Goal: Check status: Check status

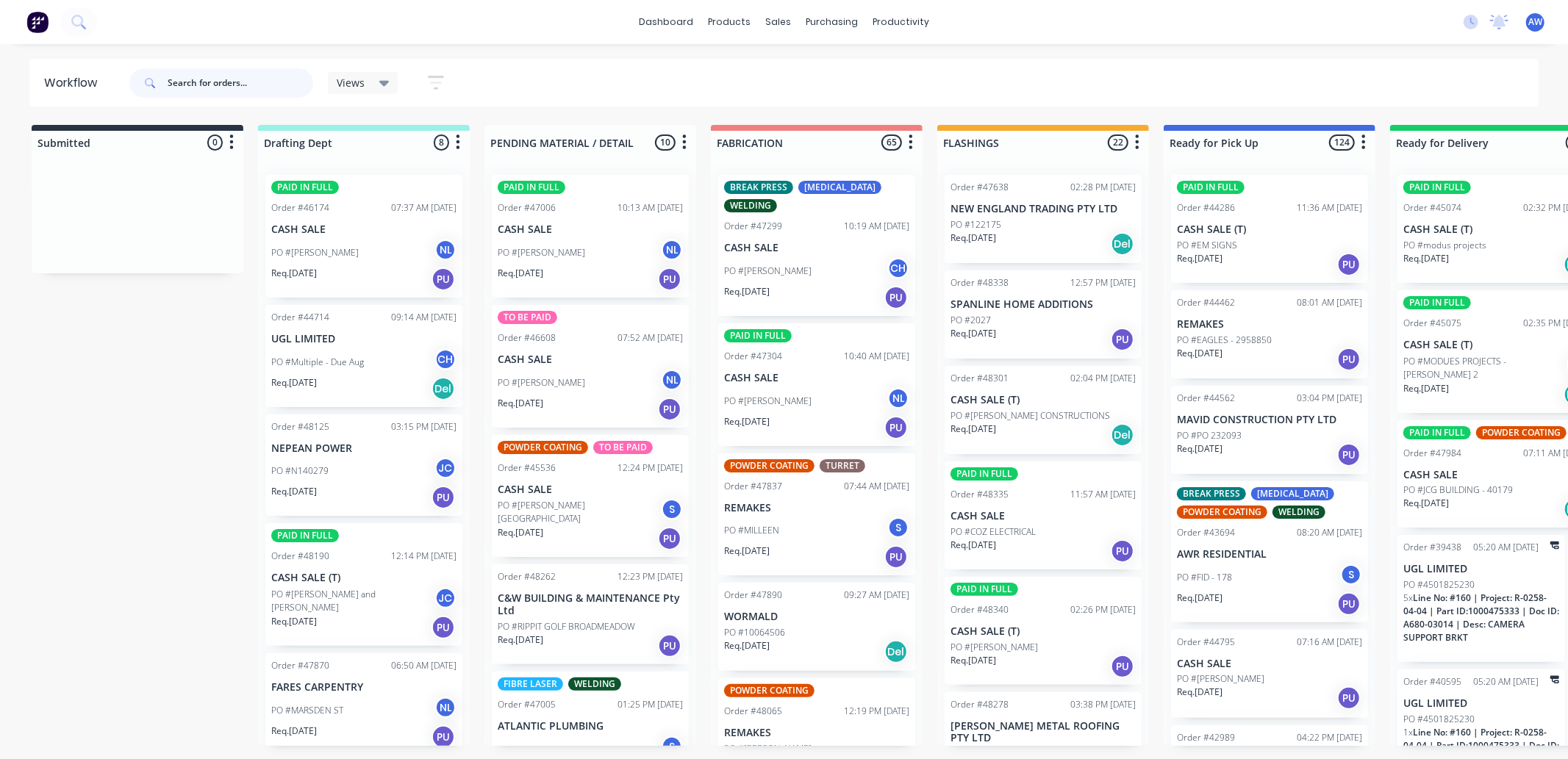
click at [211, 82] on input "text" at bounding box center [240, 83] width 146 height 29
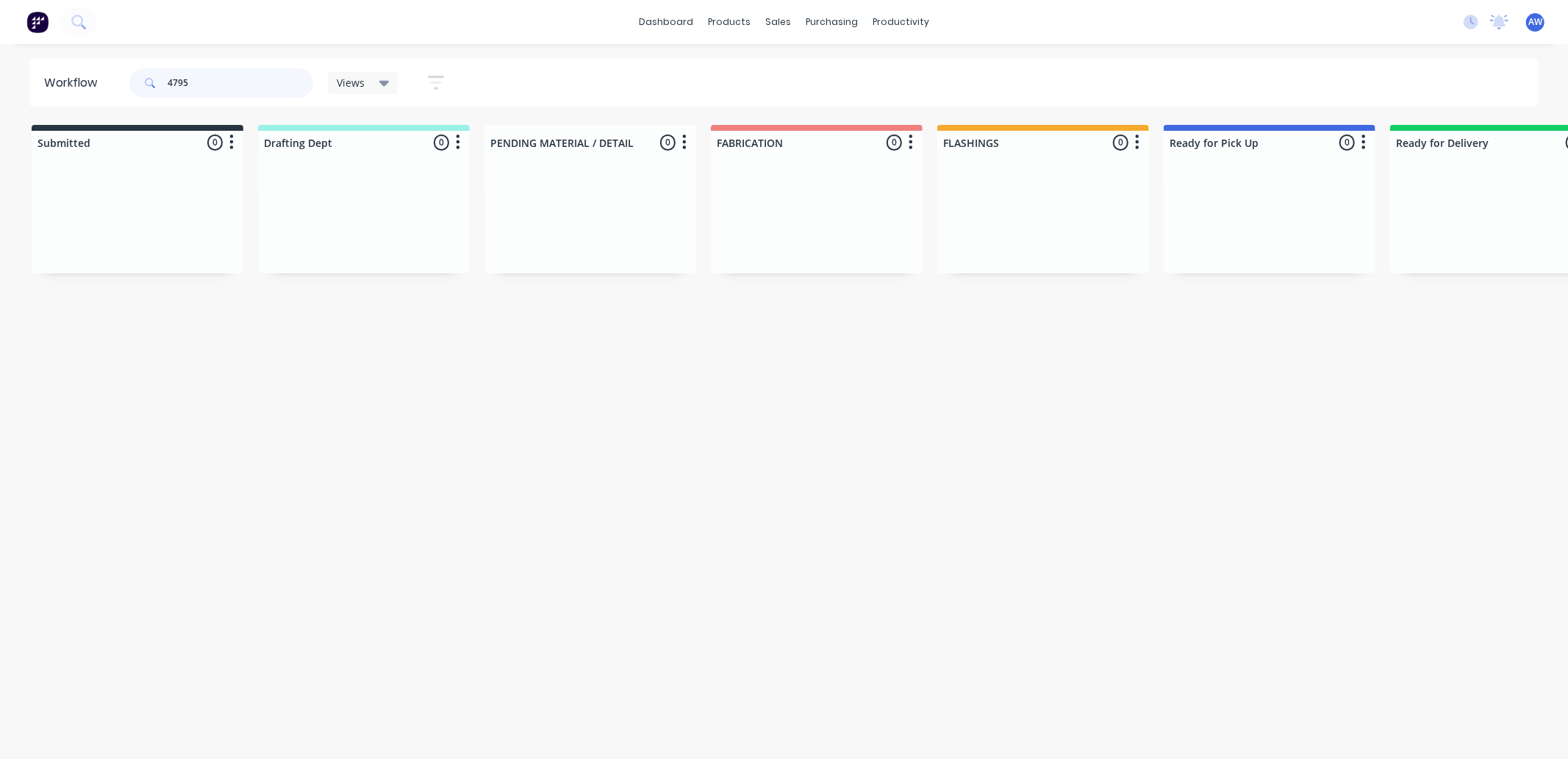
type input "47953"
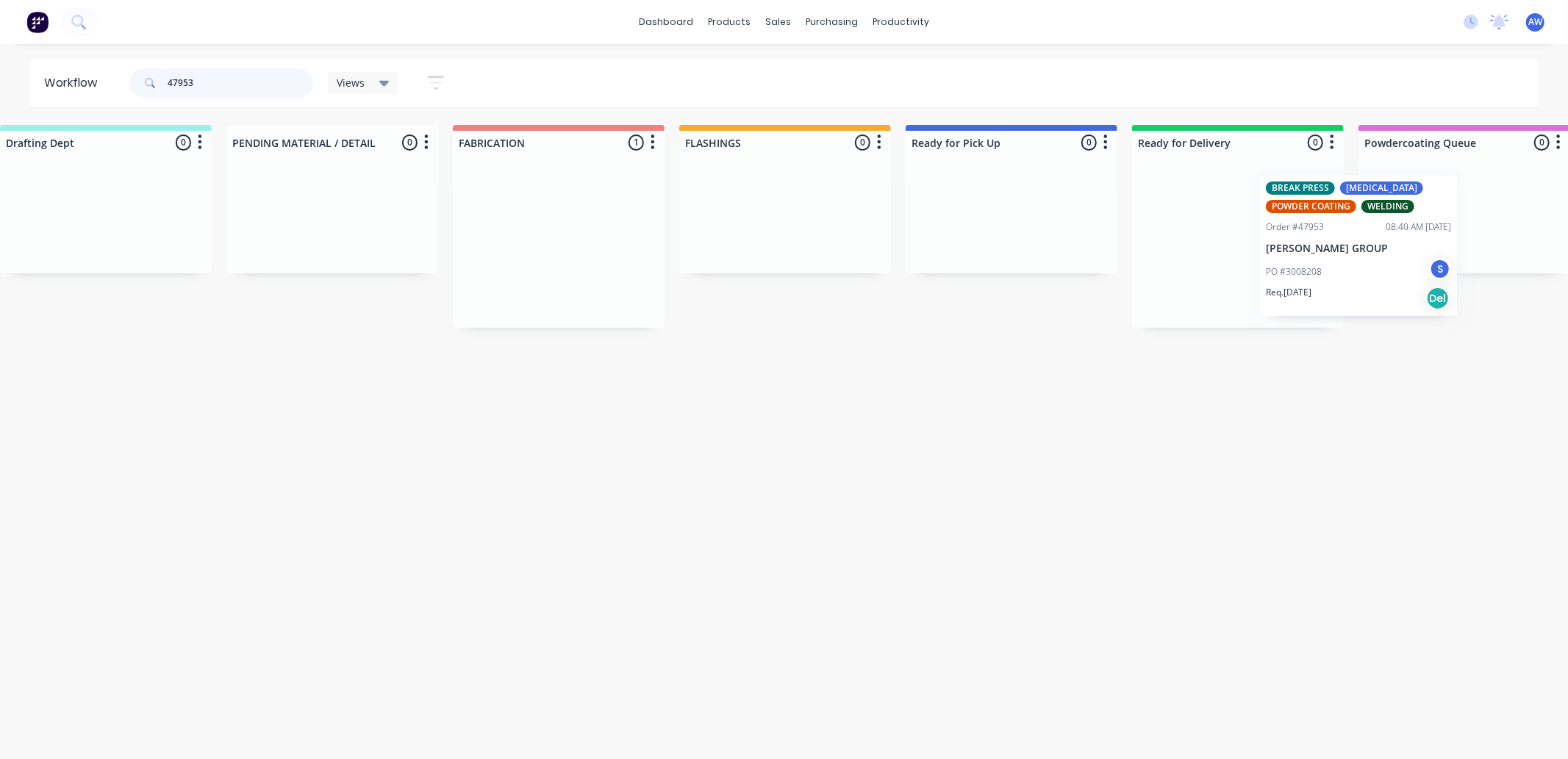
scroll to position [0, 324]
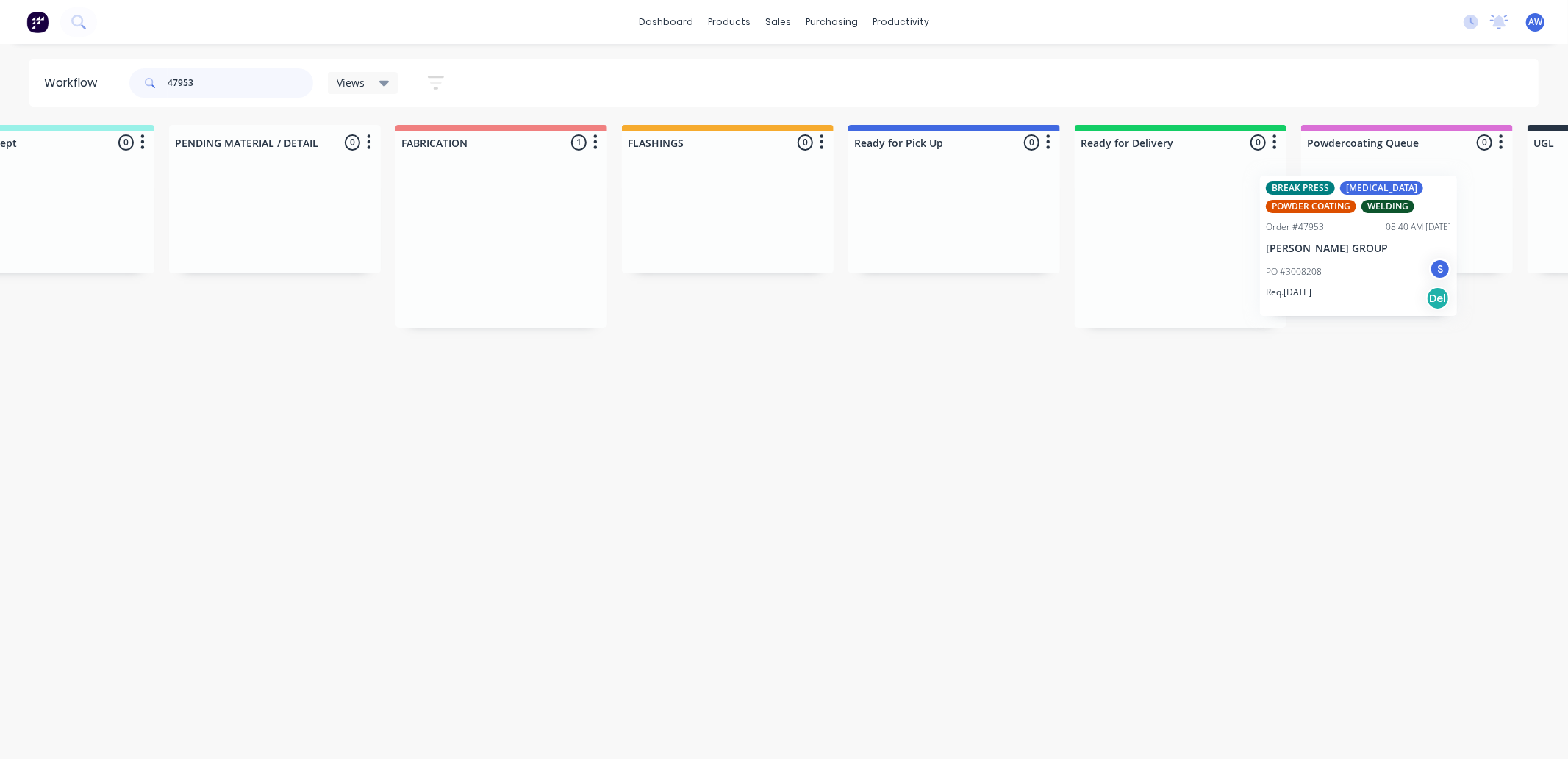
drag, startPoint x: 787, startPoint y: 266, endPoint x: 1339, endPoint y: 268, distance: 552.0
click at [1339, 268] on div "Submitted 0 Sort By Created date Required date Order number Customer name Most …" at bounding box center [899, 226] width 2451 height 203
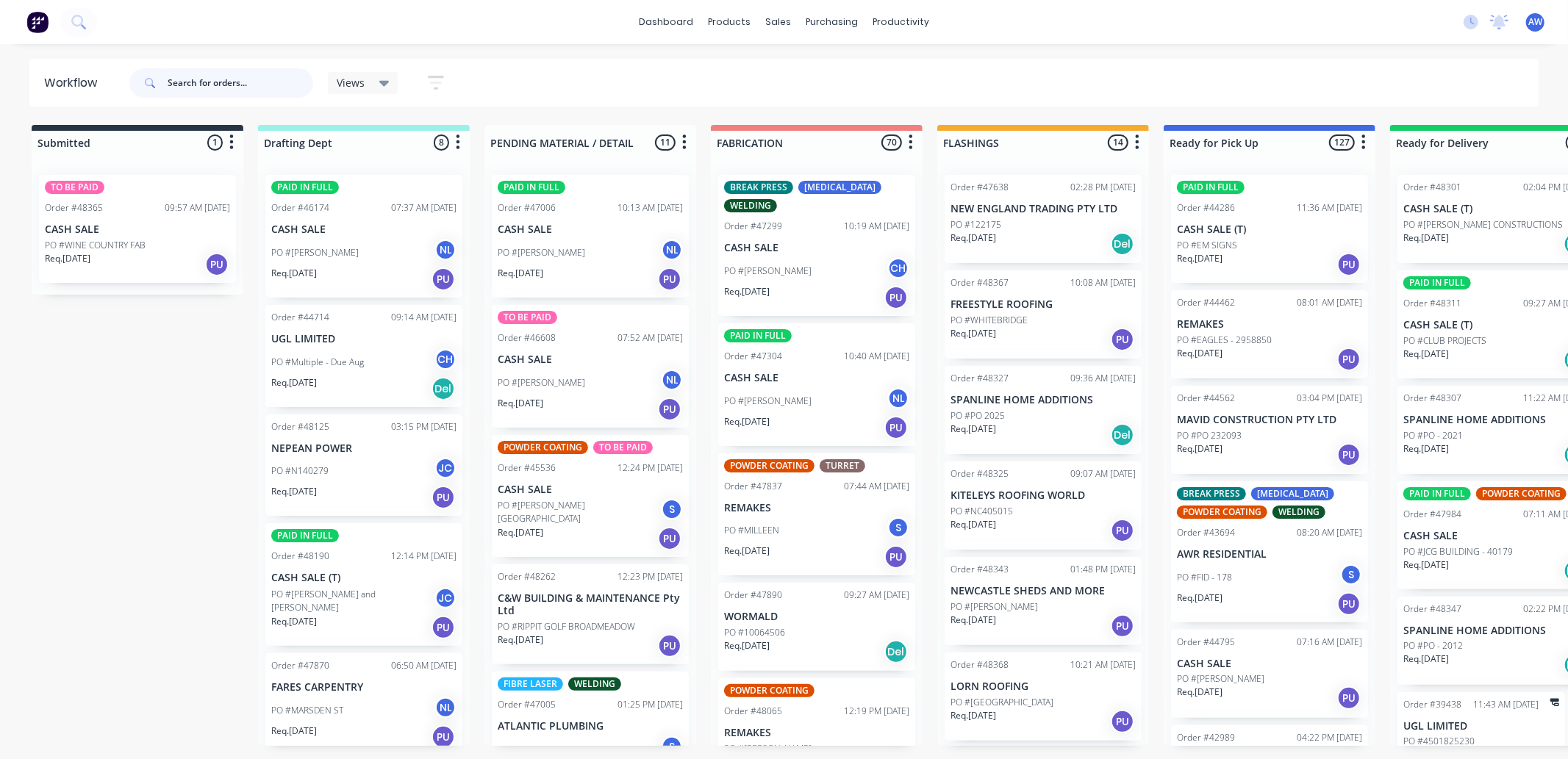
click at [191, 74] on input "text" at bounding box center [240, 83] width 146 height 29
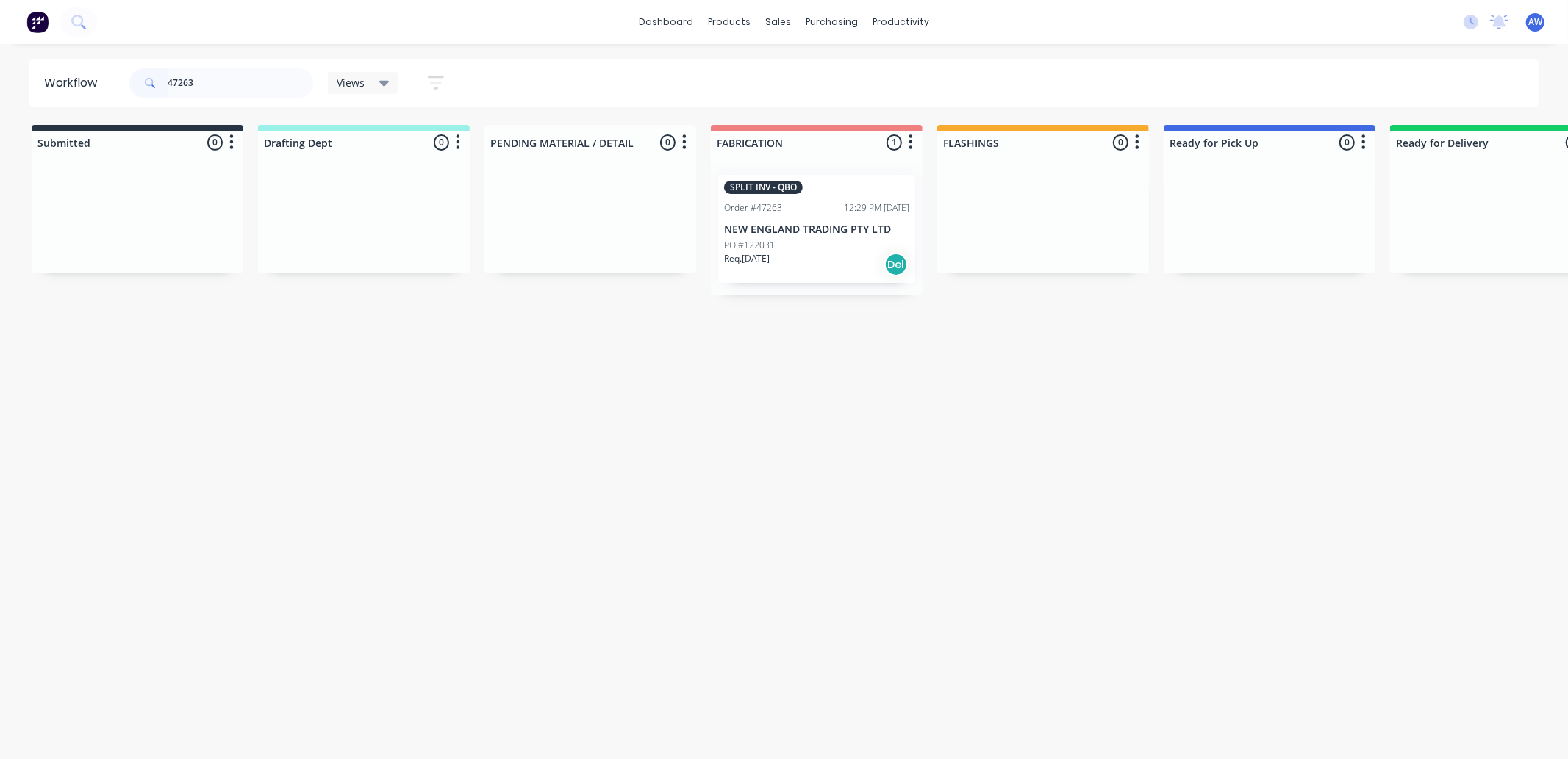
click at [832, 246] on div "PO #122031" at bounding box center [816, 245] width 185 height 13
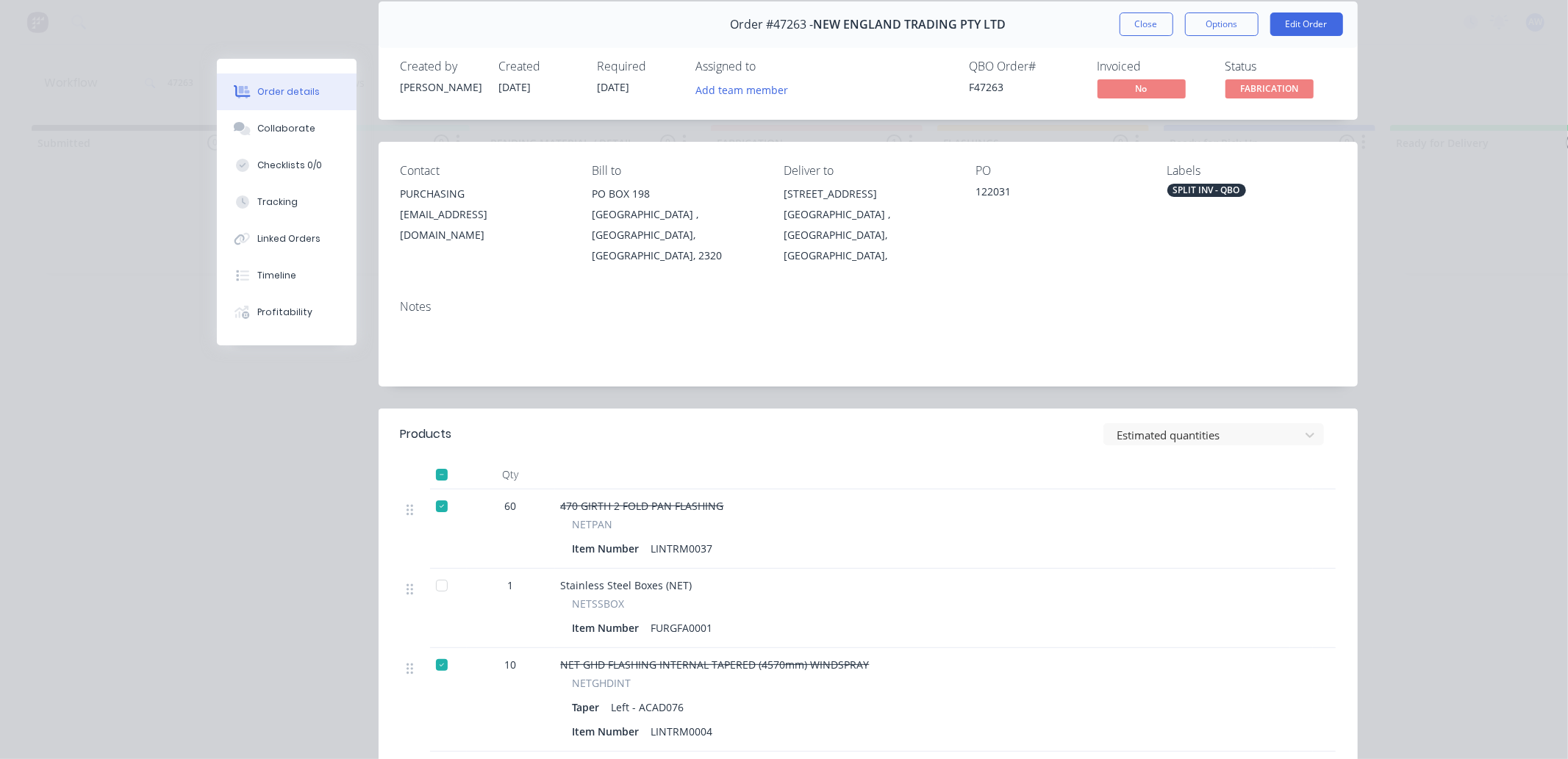
scroll to position [81, 0]
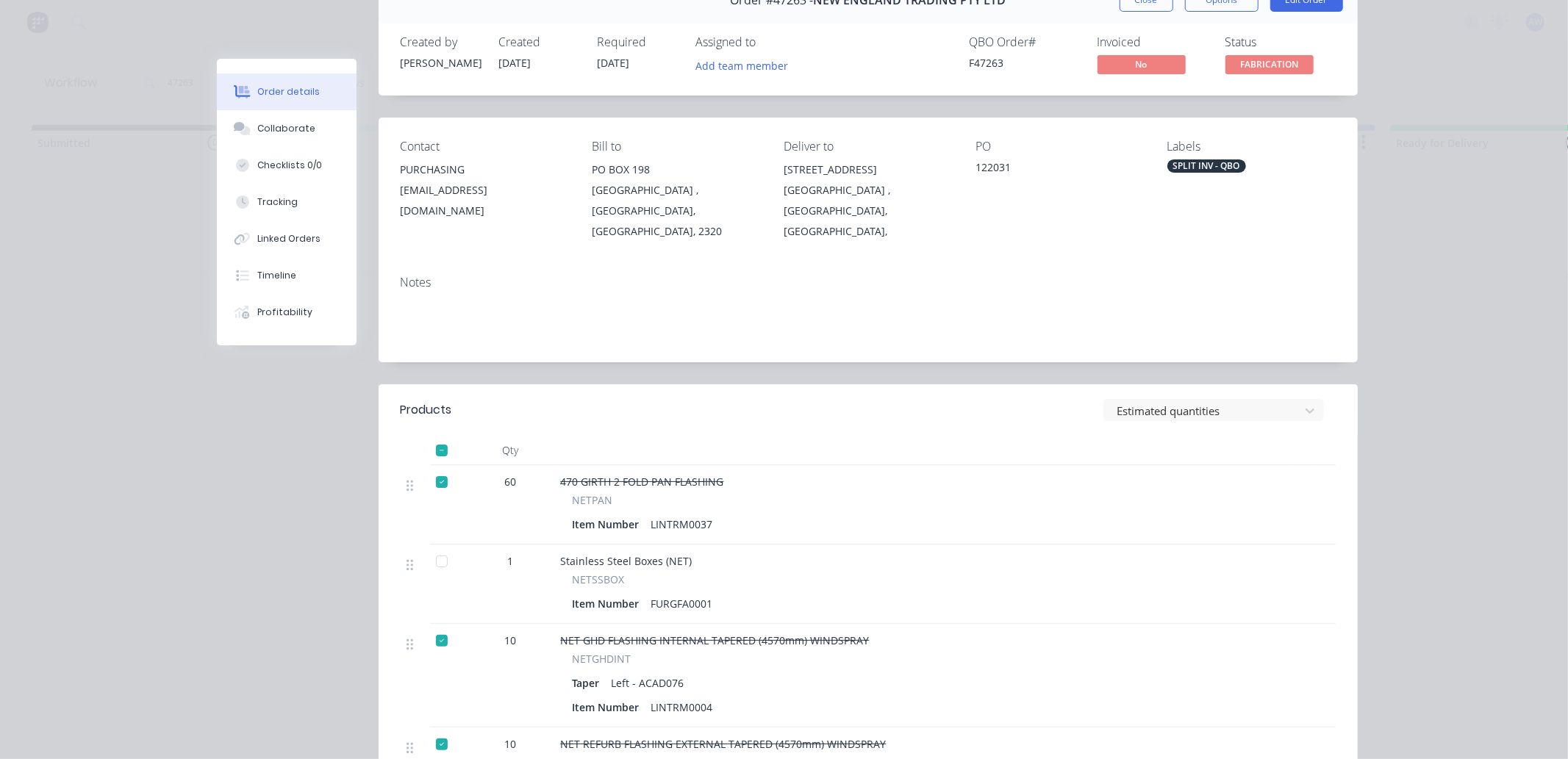
click at [435, 546] on div at bounding box center [441, 561] width 29 height 29
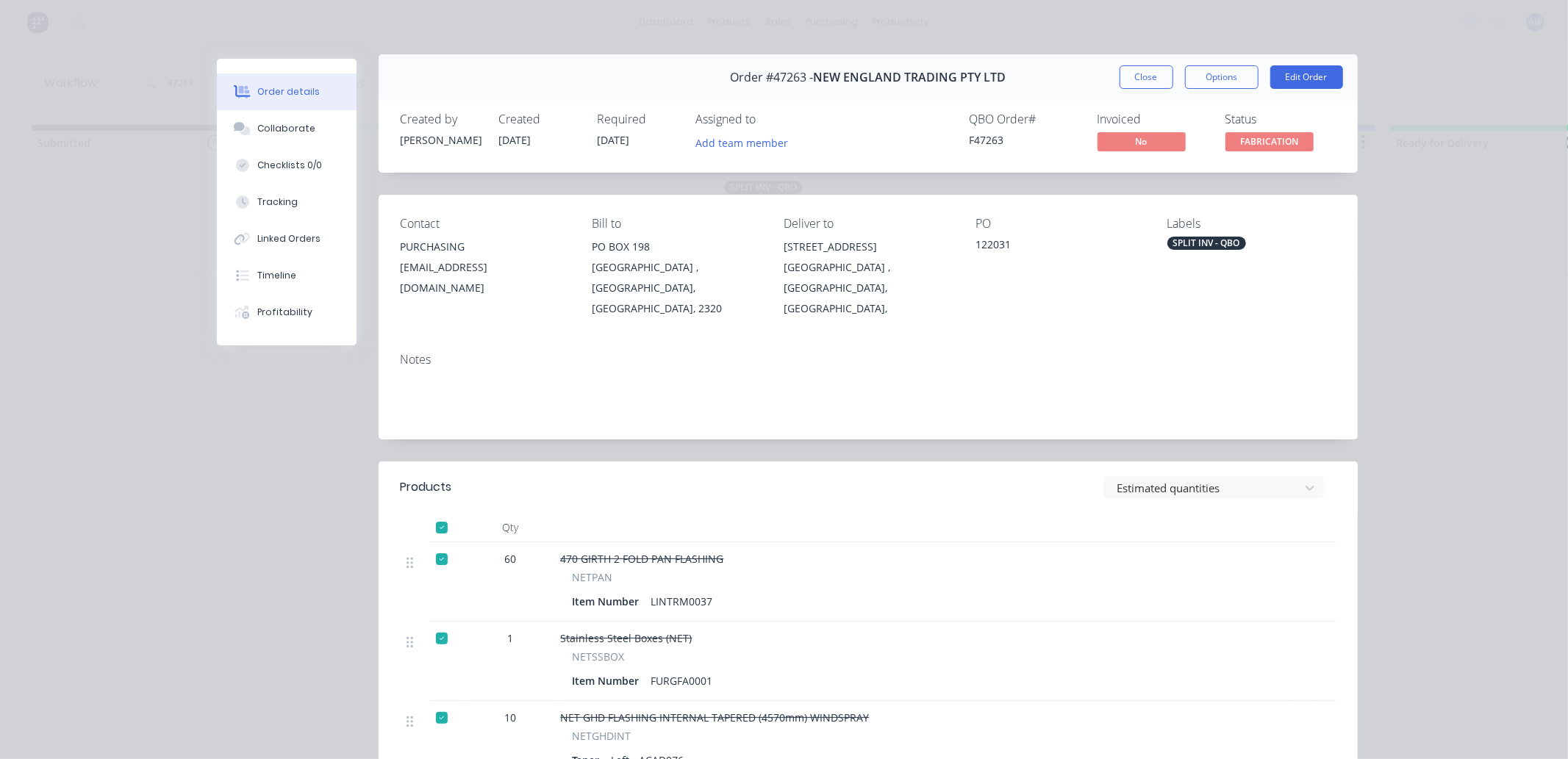
scroll to position [0, 0]
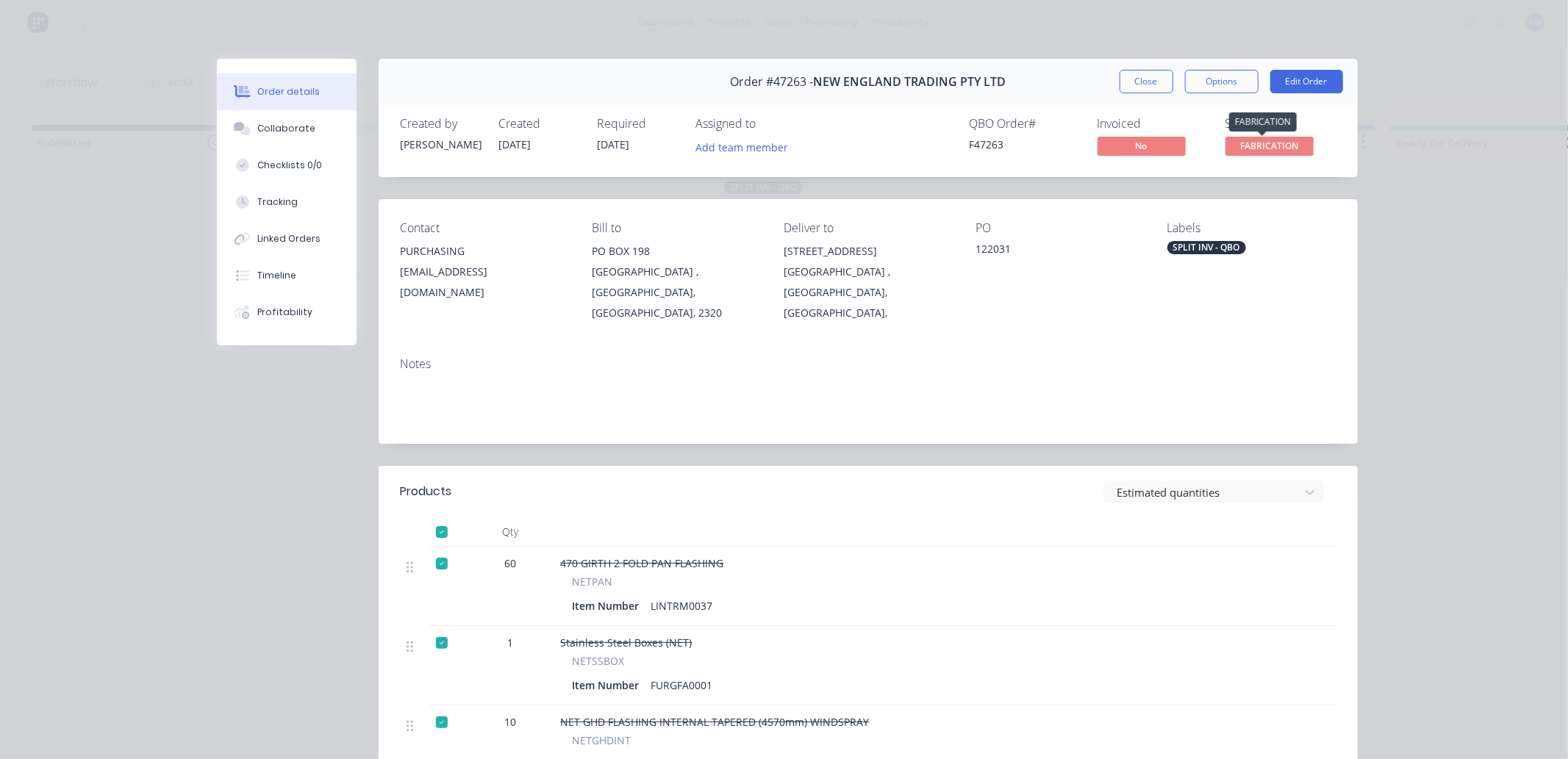
click at [1250, 145] on span "FABRICATION" at bounding box center [1269, 146] width 88 height 18
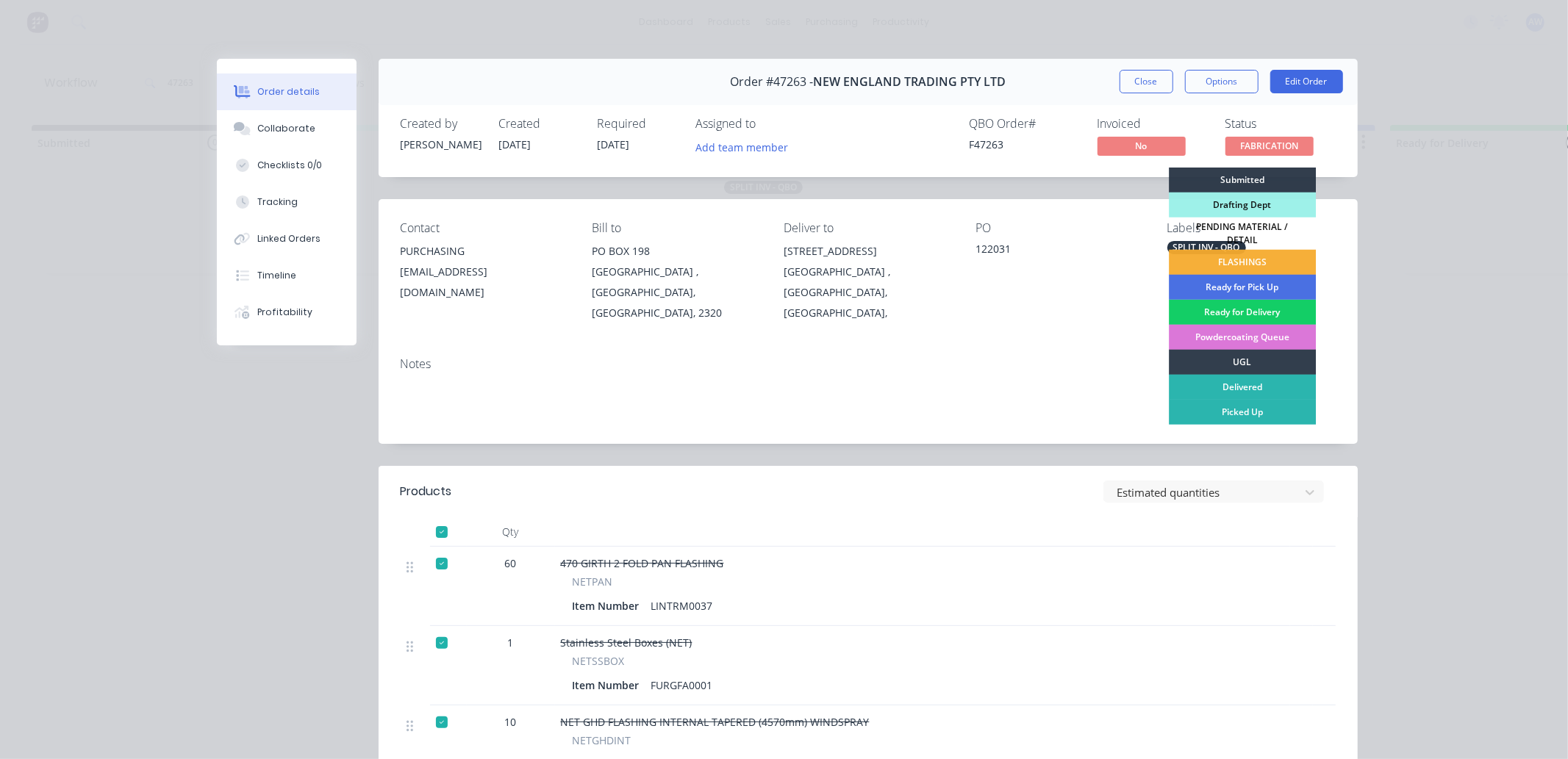
click at [1248, 306] on div "Ready for Delivery" at bounding box center [1243, 312] width 147 height 25
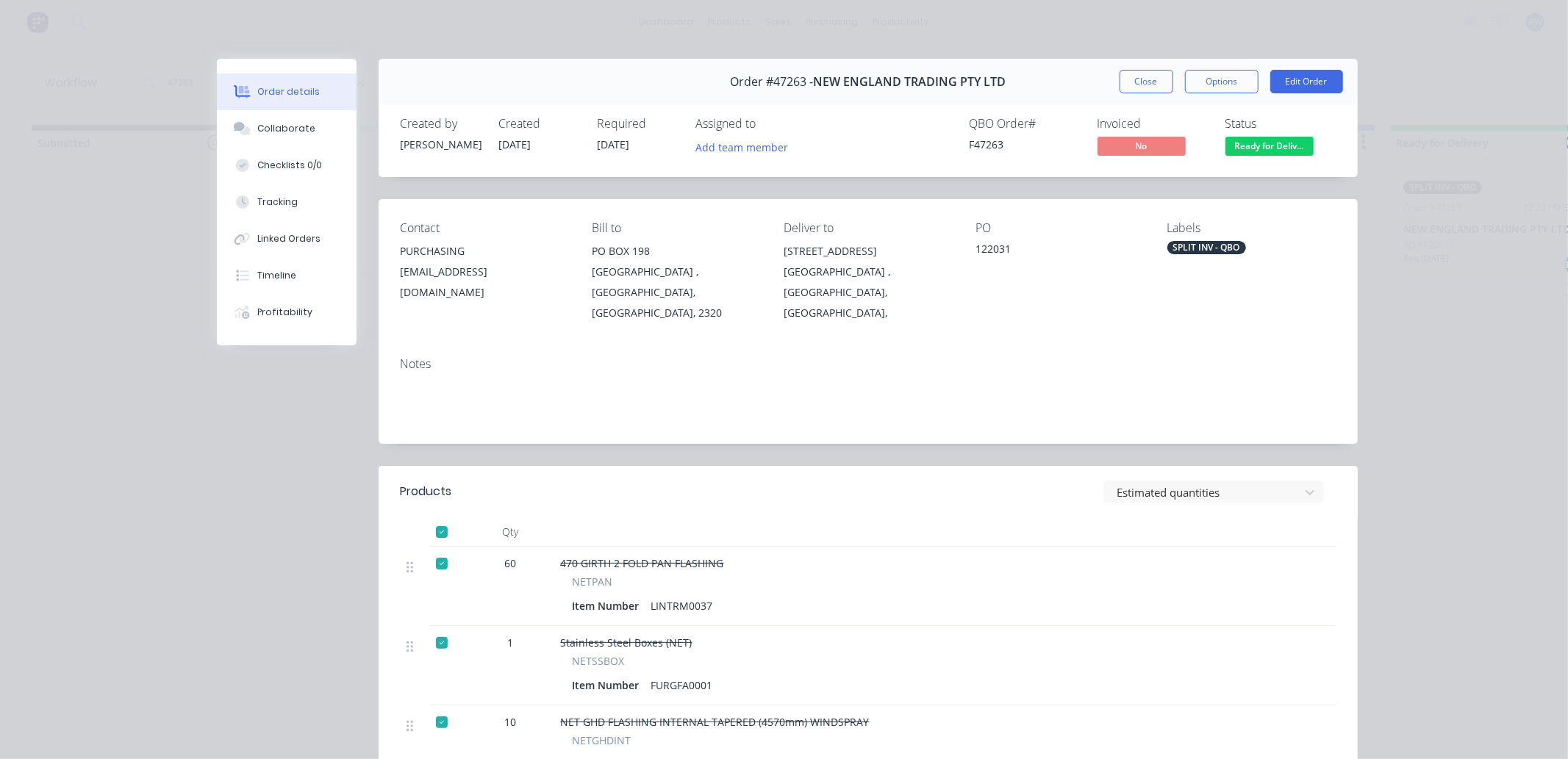
drag, startPoint x: 1150, startPoint y: 83, endPoint x: 530, endPoint y: 420, distance: 705.7
click at [1145, 84] on button "Close" at bounding box center [1147, 81] width 54 height 24
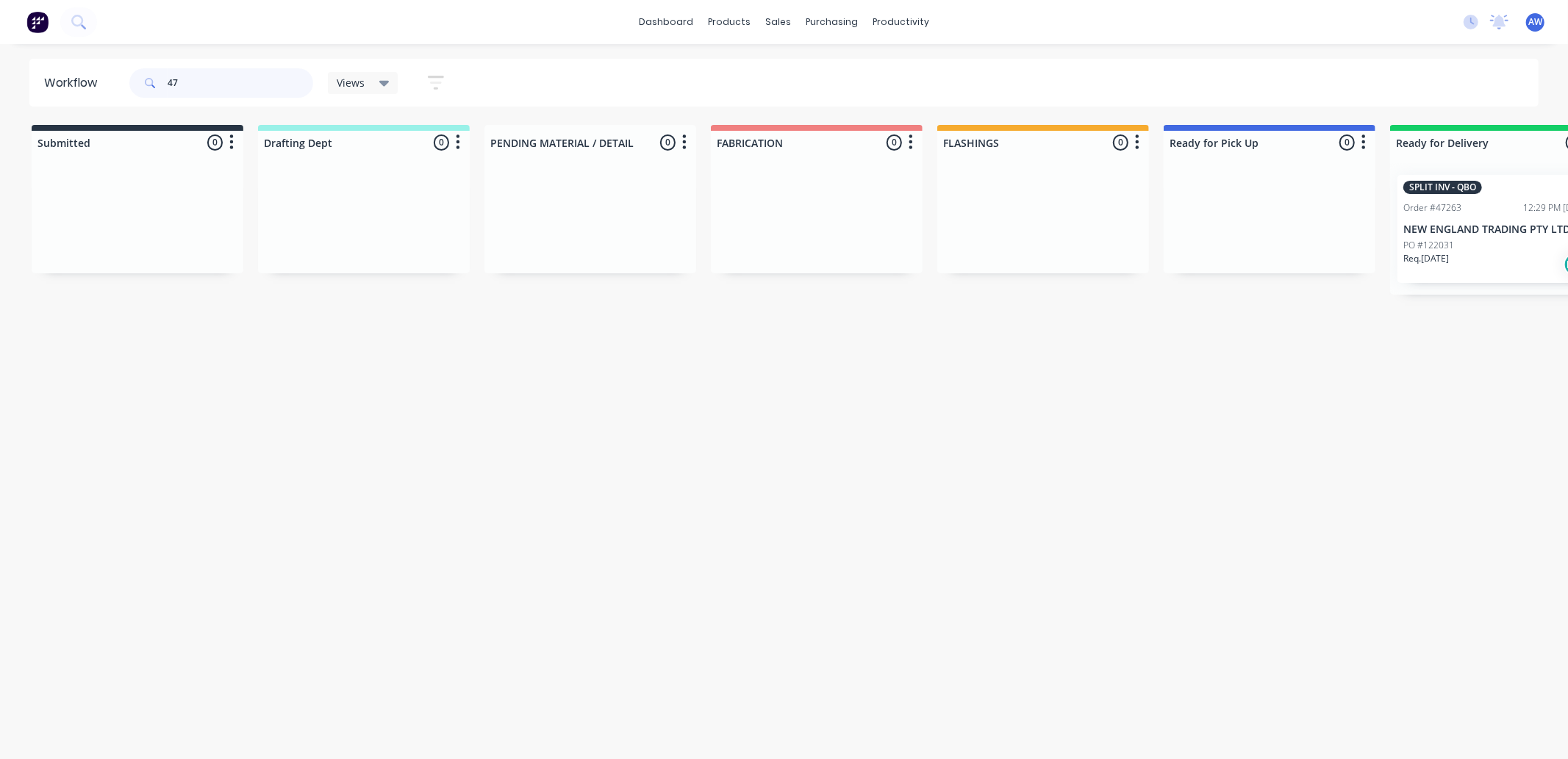
type input "4"
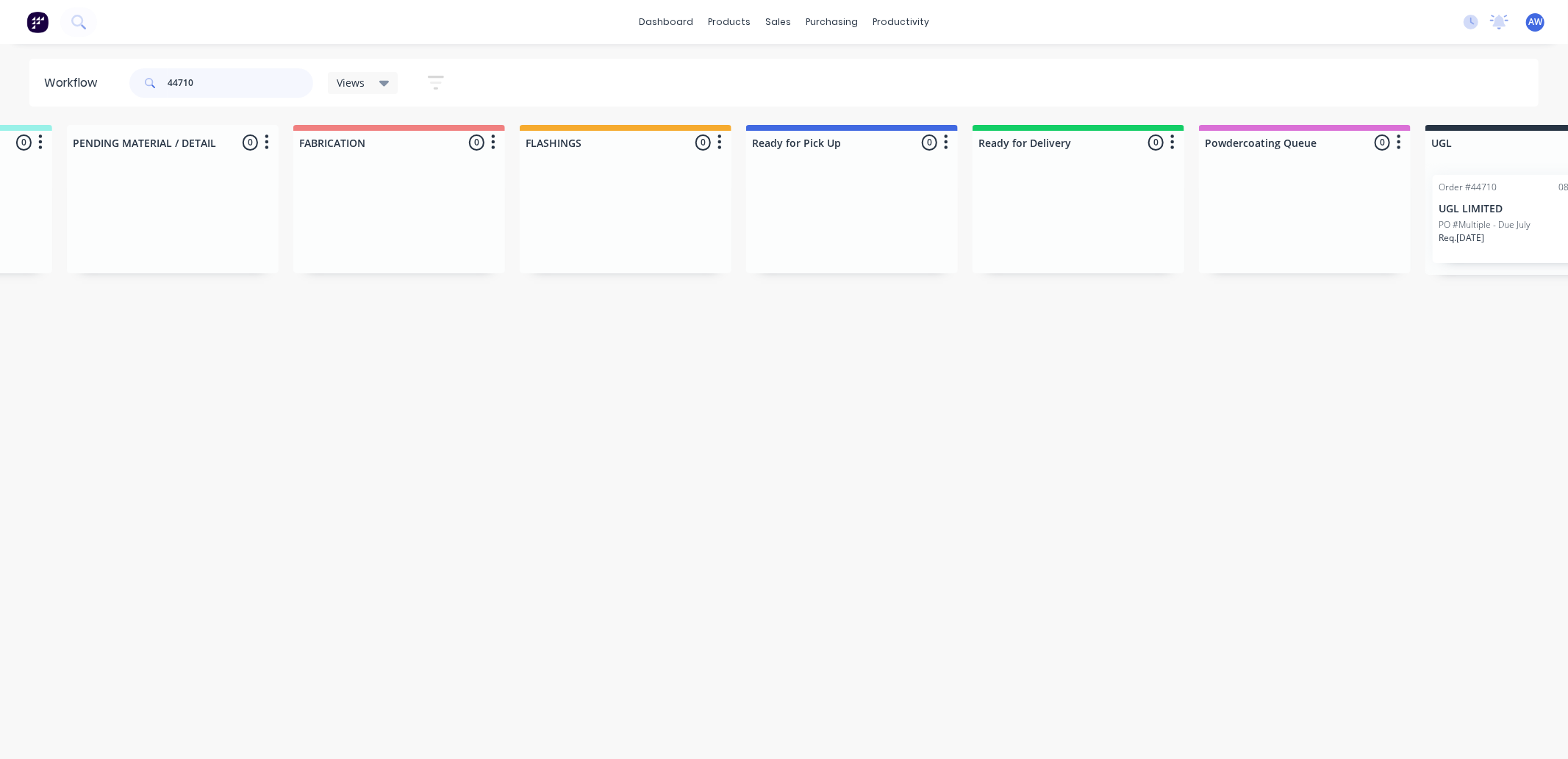
scroll to position [0, 438]
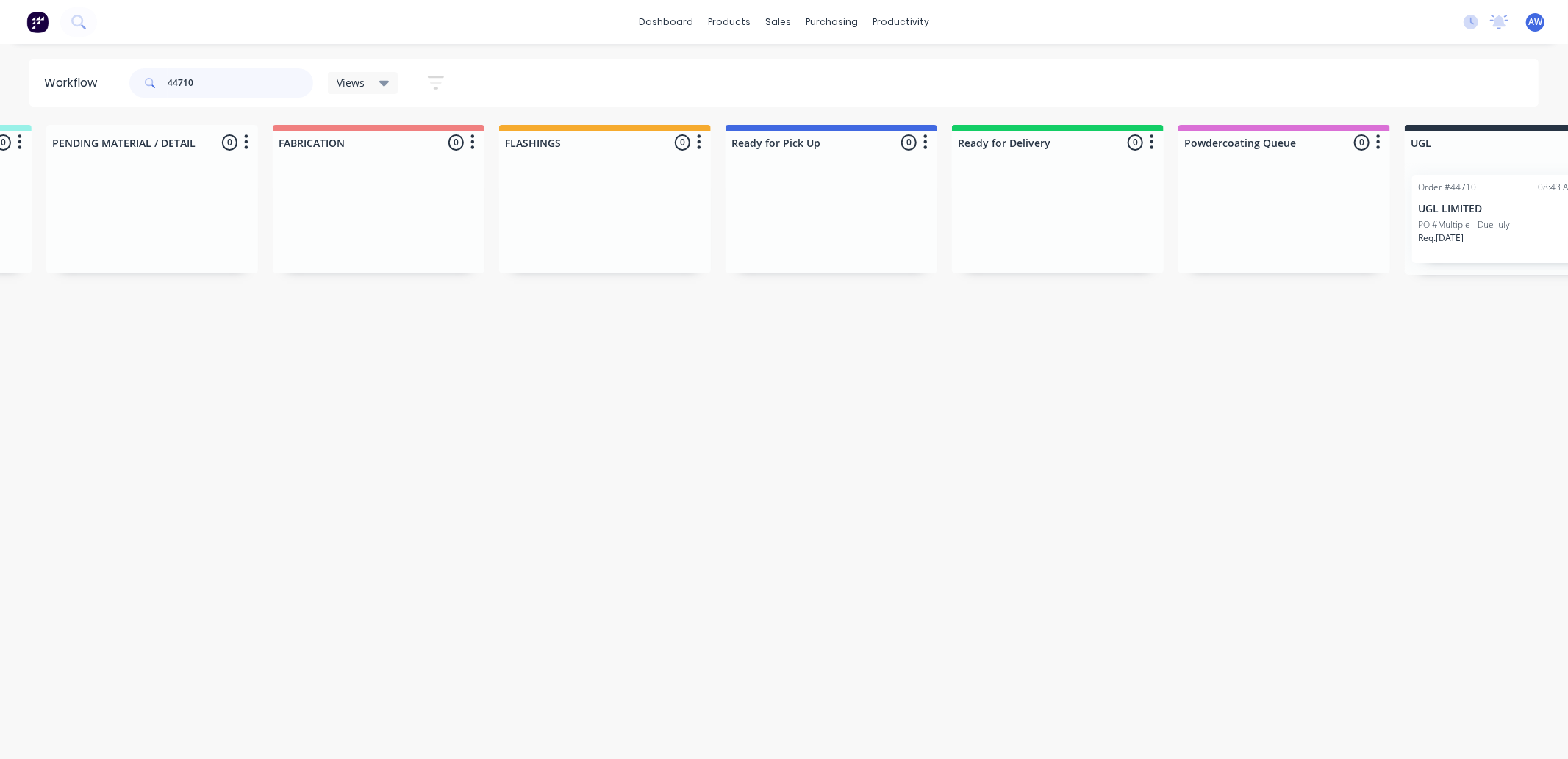
type input "44710"
click at [1489, 223] on p "PO #Multiple - Due July" at bounding box center [1464, 224] width 92 height 13
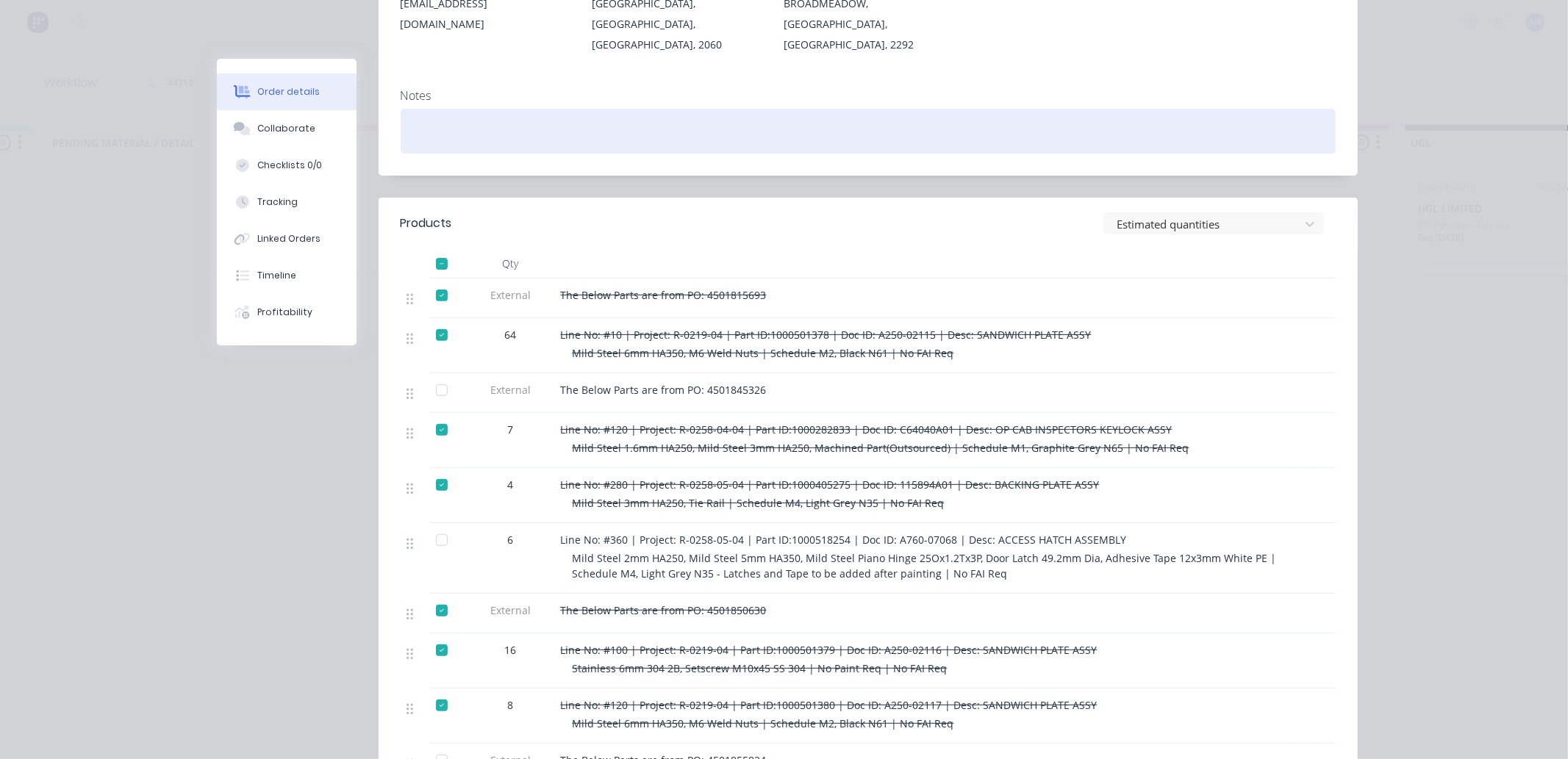
scroll to position [326, 0]
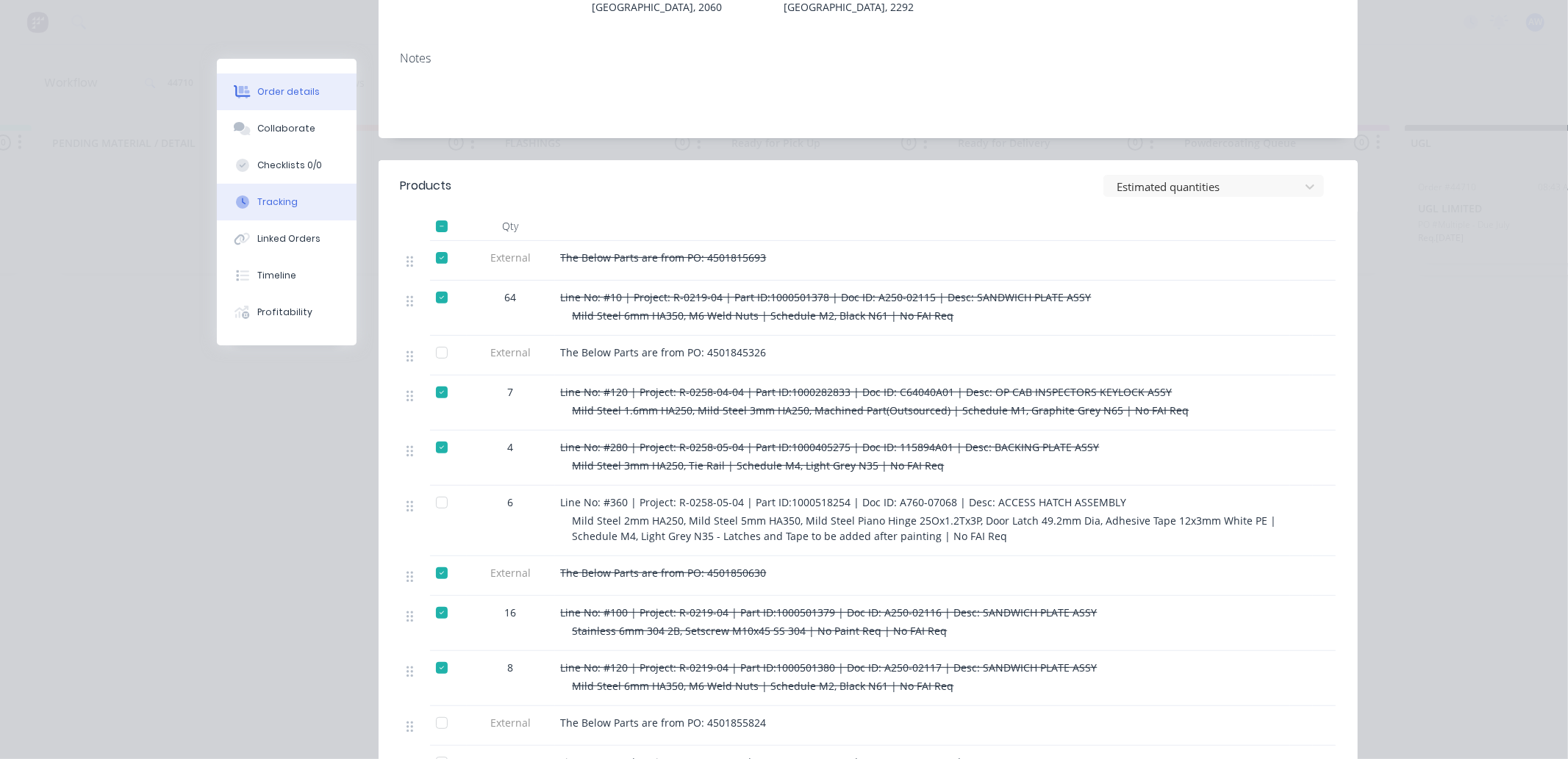
click at [276, 199] on div "Tracking" at bounding box center [277, 202] width 41 height 13
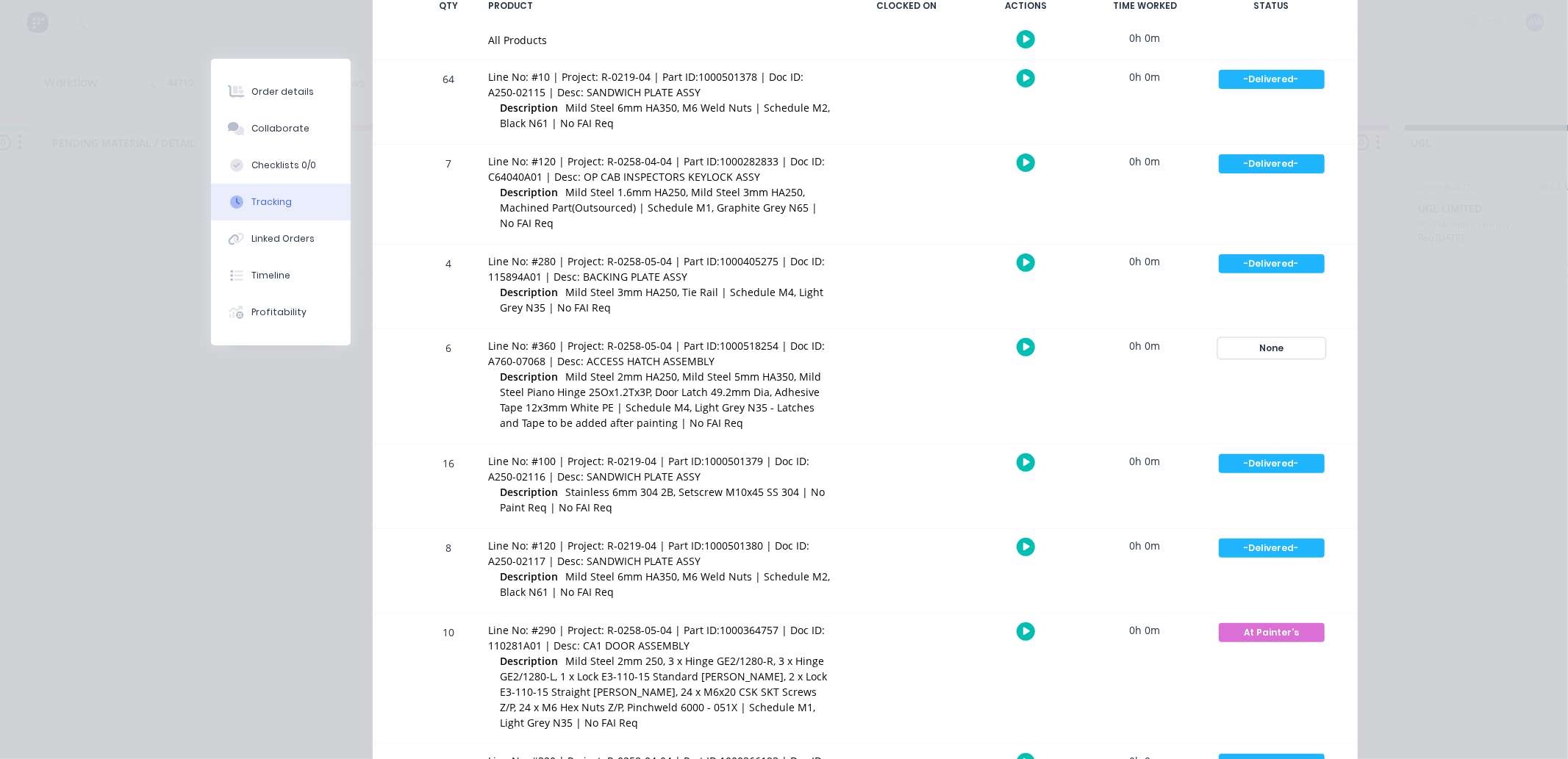
click at [1270, 348] on div "None" at bounding box center [1272, 348] width 106 height 19
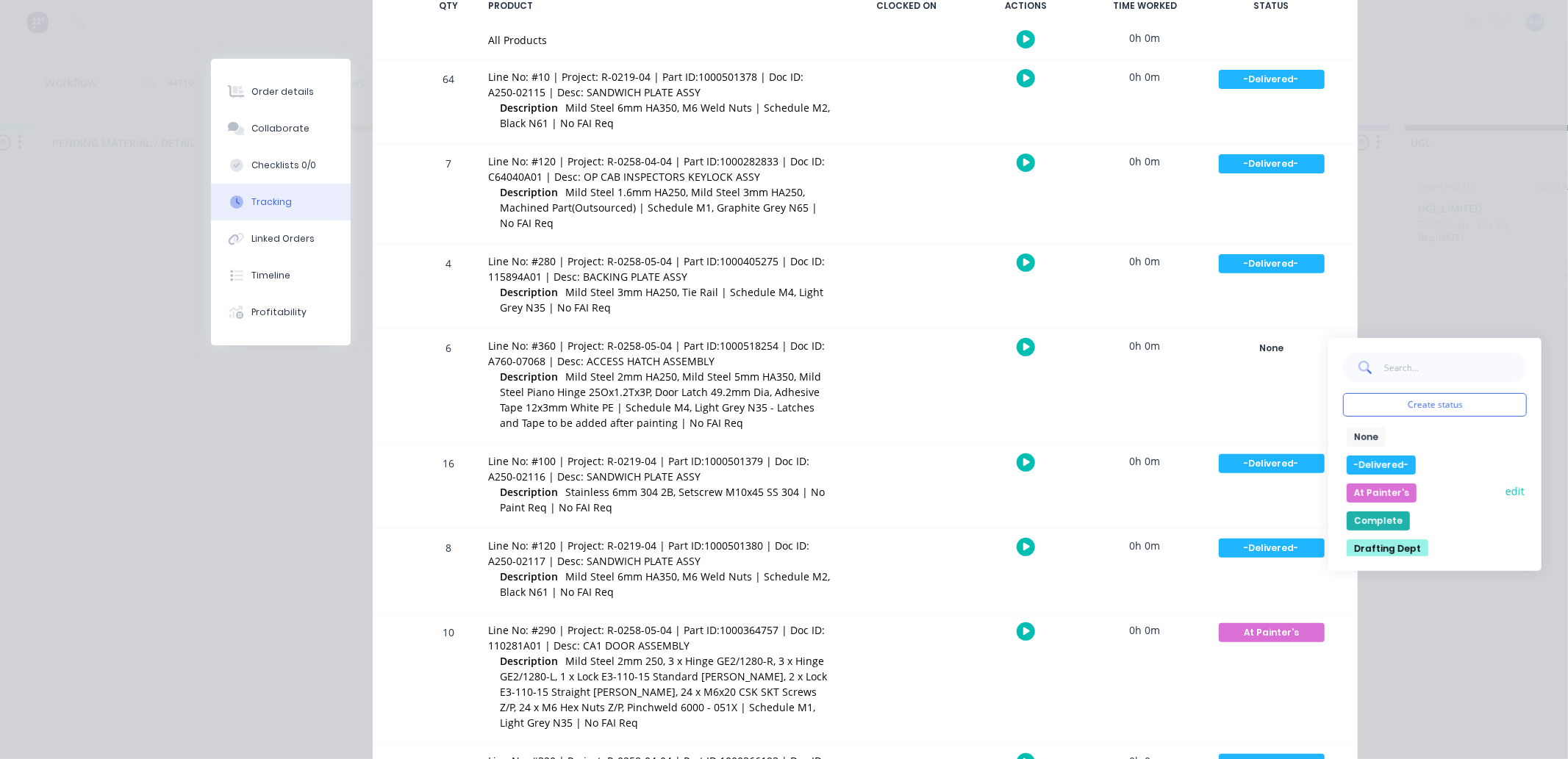
click at [1372, 494] on button "At Painter's" at bounding box center [1381, 493] width 70 height 19
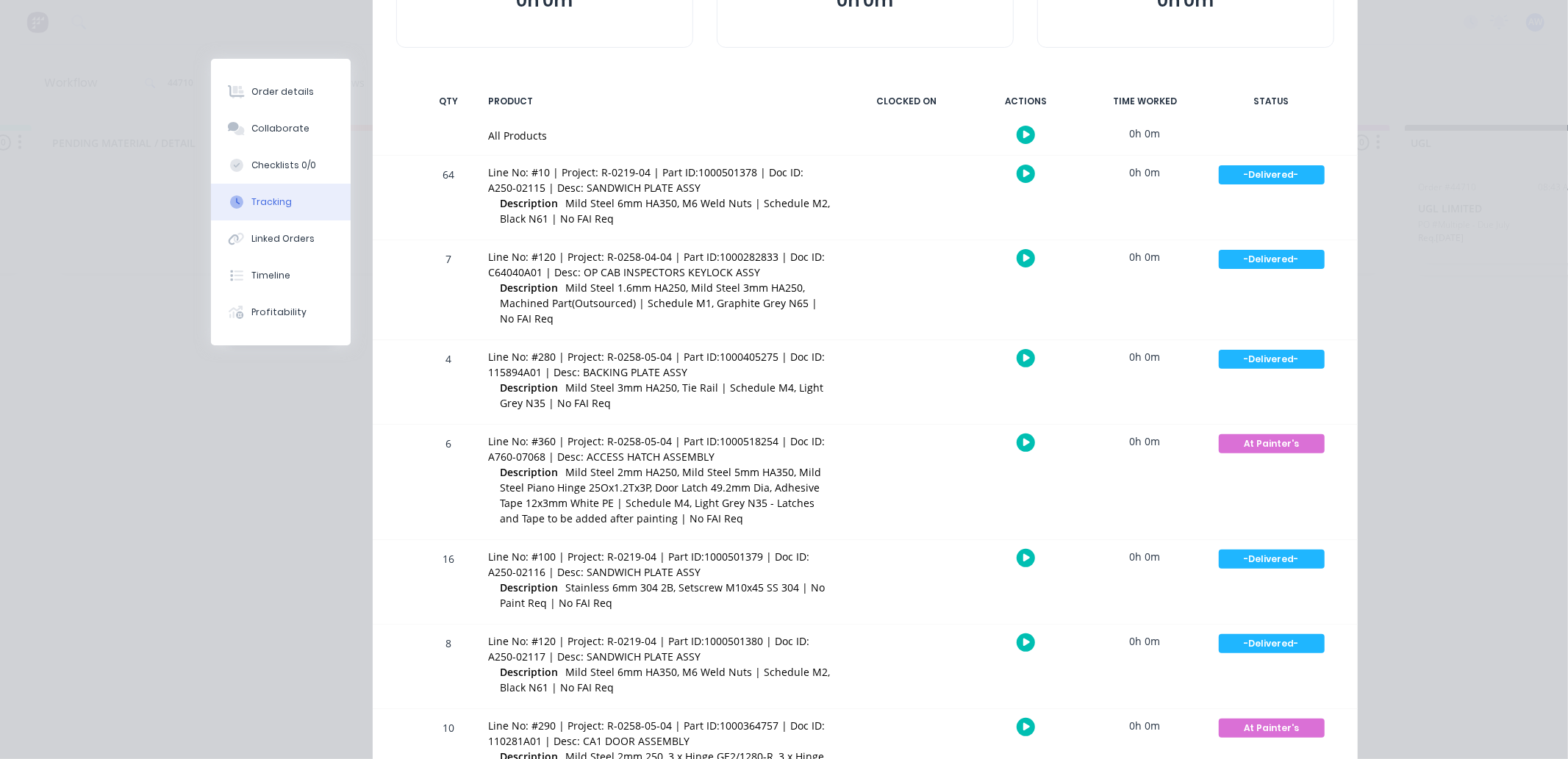
scroll to position [0, 0]
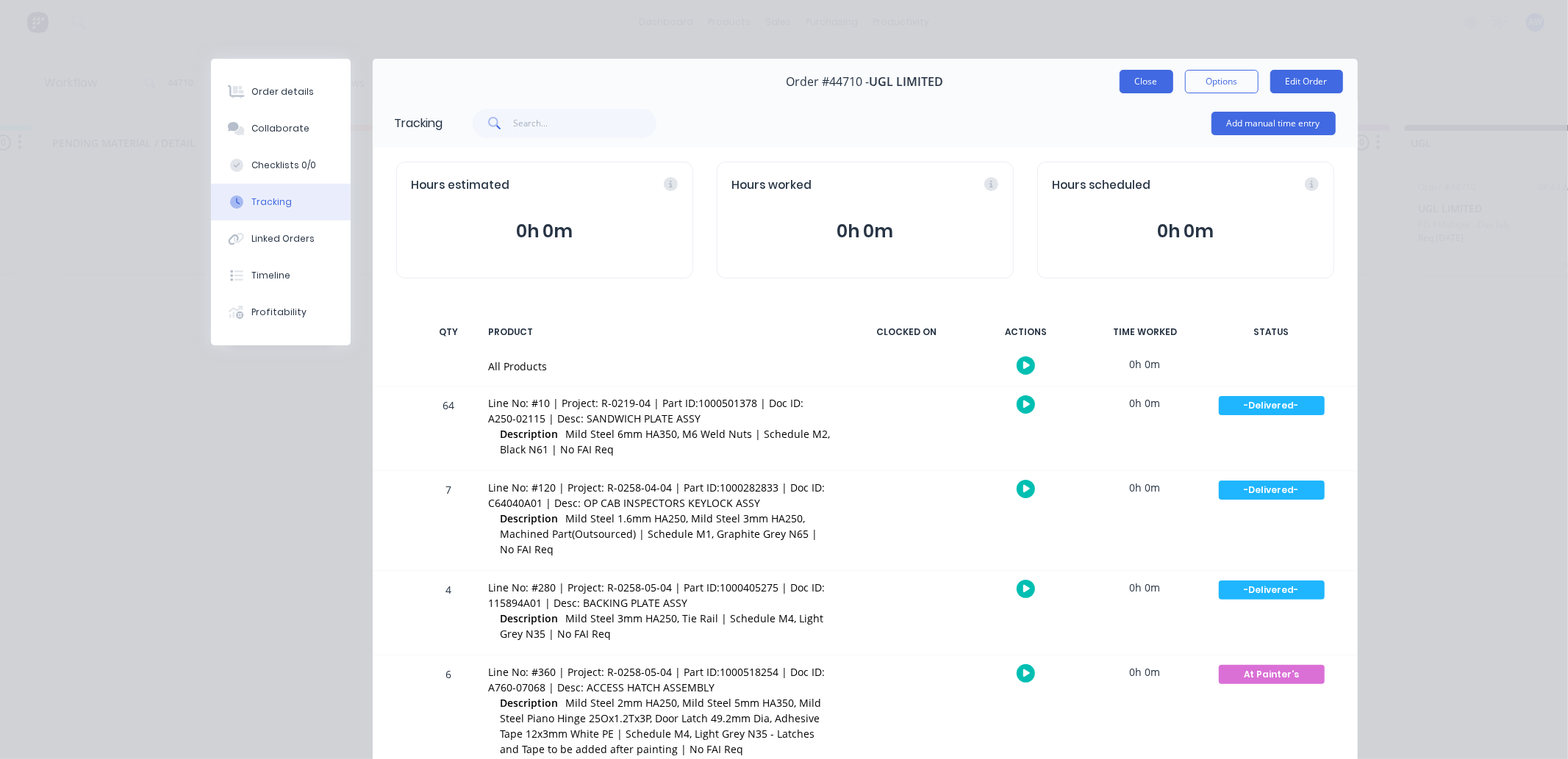
click at [1143, 81] on button "Close" at bounding box center [1147, 81] width 54 height 24
